Goal: Task Accomplishment & Management: Use online tool/utility

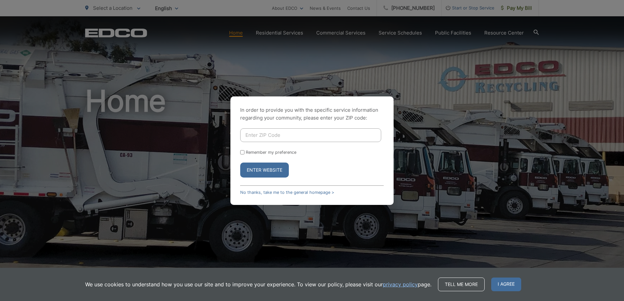
click at [252, 195] on link "No thanks, take me to the general homepage >" at bounding box center [287, 192] width 94 height 5
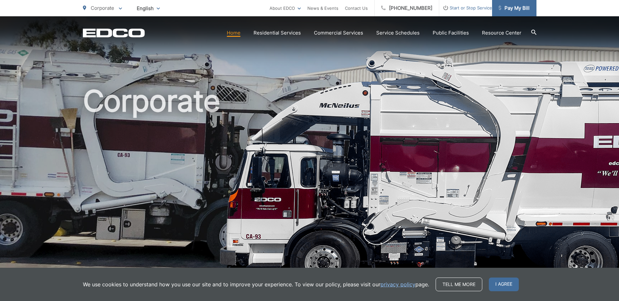
click at [519, 7] on span "Pay My Bill" at bounding box center [514, 8] width 31 height 8
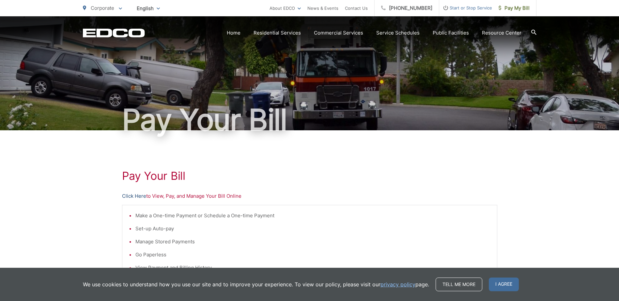
click at [134, 198] on link "Click Here" at bounding box center [134, 197] width 24 height 8
